Goal: Check status: Check status

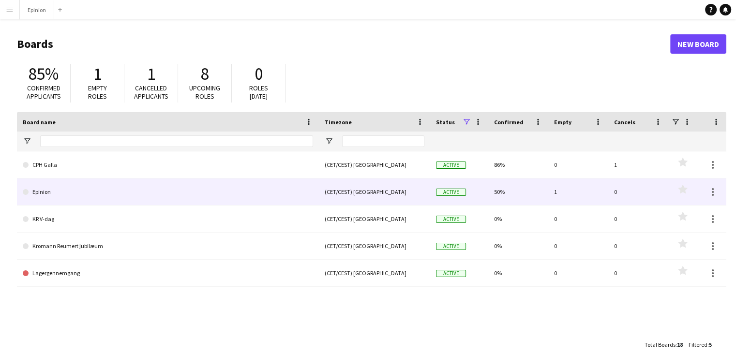
click at [39, 191] on link "Epinion" at bounding box center [168, 191] width 290 height 27
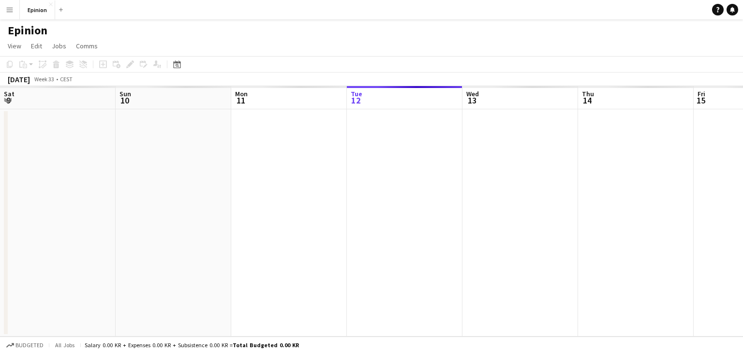
scroll to position [0, 231]
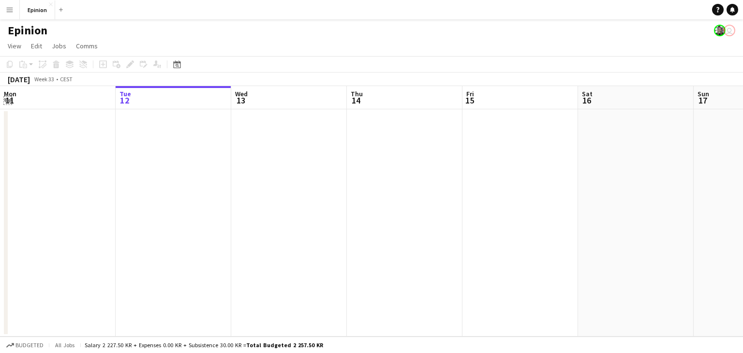
click at [5, 99] on app-icon "Expand/collapse" at bounding box center [8, 99] width 8 height 9
click at [5, 99] on app-icon "Expand/collapse" at bounding box center [6, 101] width 9 height 8
click at [180, 66] on icon at bounding box center [176, 64] width 7 height 8
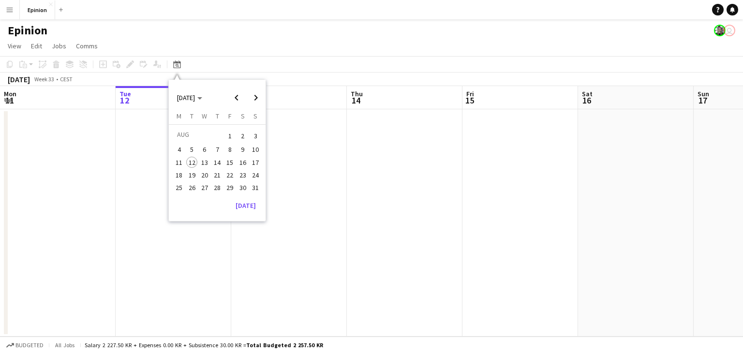
click at [201, 173] on span "20" at bounding box center [205, 175] width 12 height 12
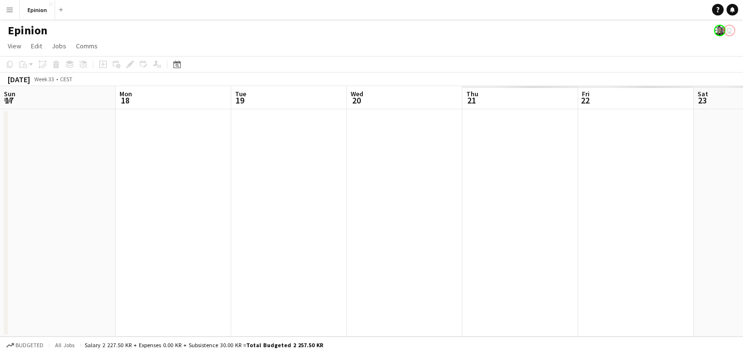
scroll to position [0, 333]
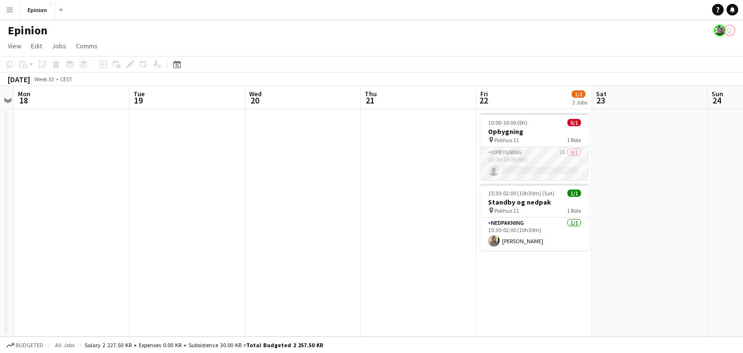
click at [540, 149] on app-card-role "Opbygning 2A 0/1 10:00-16:00 (6h) single-neutral-actions" at bounding box center [534, 163] width 108 height 33
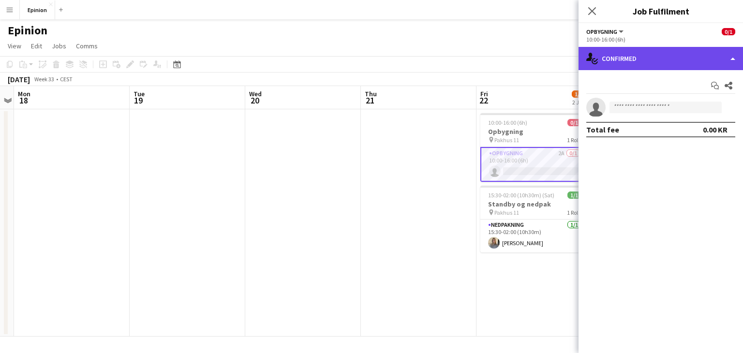
click at [633, 60] on div "single-neutral-actions-check-2 Confirmed" at bounding box center [660, 58] width 164 height 23
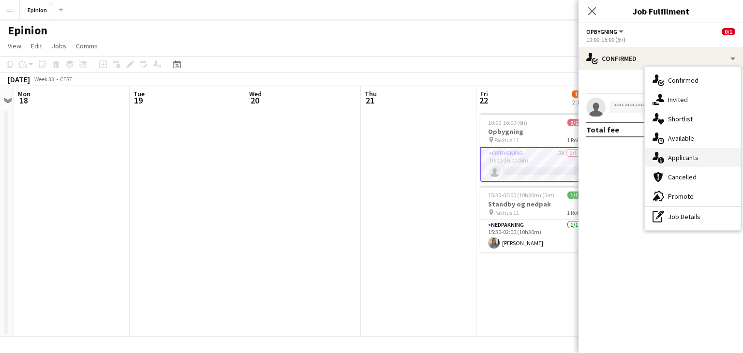
click at [674, 156] on div "single-neutral-actions-information Applicants" at bounding box center [693, 157] width 96 height 19
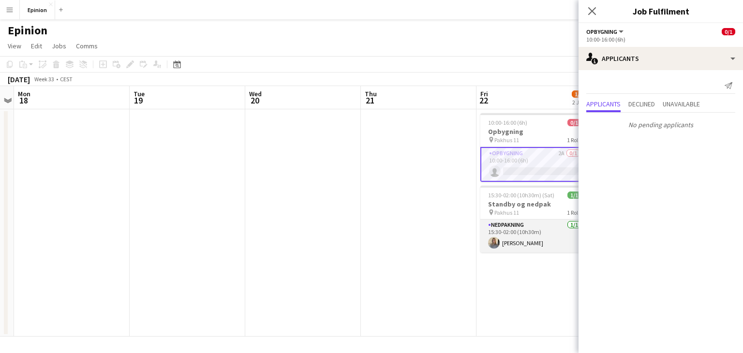
click at [532, 230] on app-card-role "Nedpakning [DATE] 15:30-02:00 (10h30m) [PERSON_NAME]" at bounding box center [534, 236] width 108 height 33
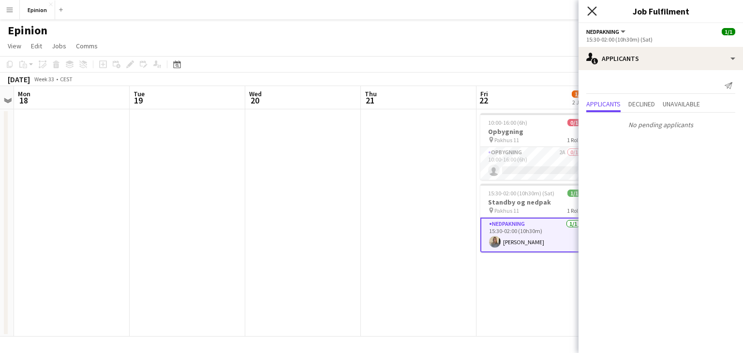
click at [593, 13] on icon "Close pop-in" at bounding box center [591, 10] width 9 height 9
